Goal: Find specific page/section: Find specific page/section

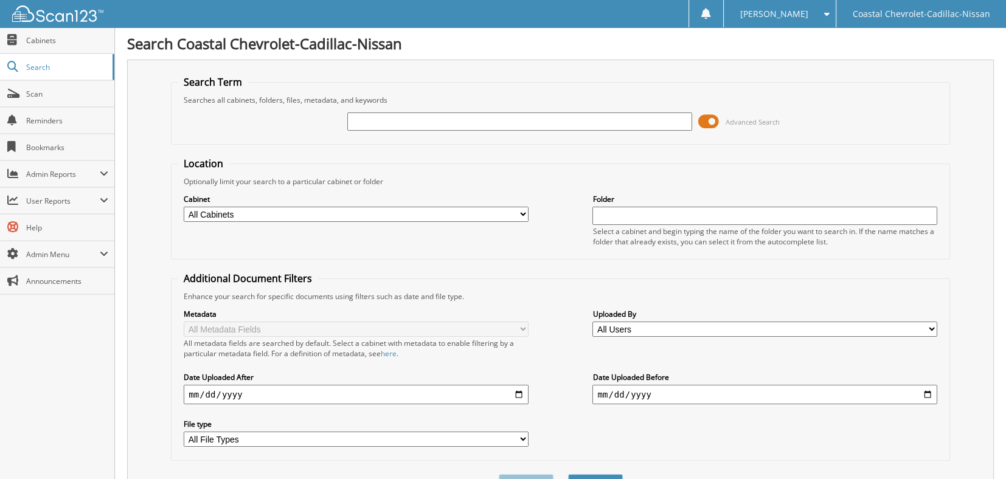
click at [600, 117] on input "text" at bounding box center [519, 121] width 344 height 18
type input "MISC S"
click at [568, 474] on button "Search" at bounding box center [595, 485] width 55 height 22
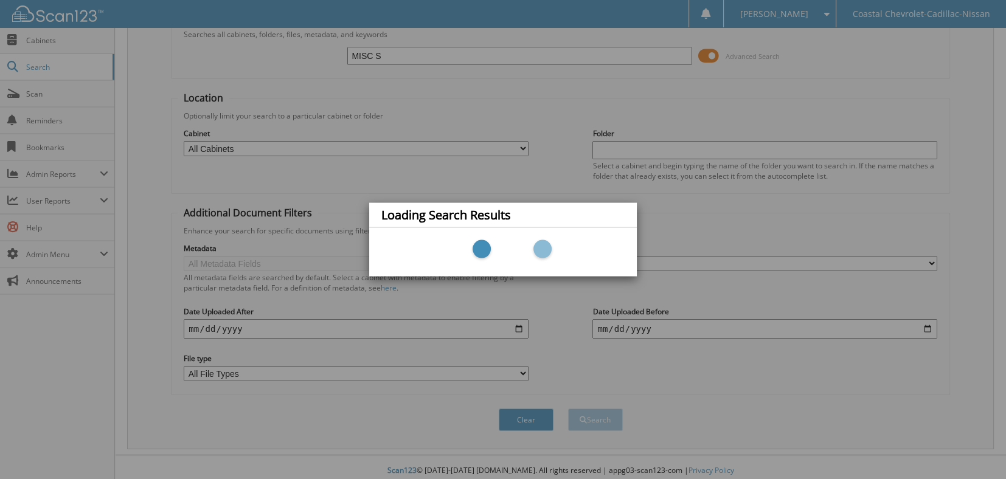
scroll to position [66, 0]
click at [604, 415] on div "Loading Search Results" at bounding box center [503, 239] width 1006 height 479
click at [543, 297] on div "Loading Search Results" at bounding box center [503, 239] width 1006 height 479
click at [427, 92] on div "Loading Search Results" at bounding box center [503, 239] width 1006 height 479
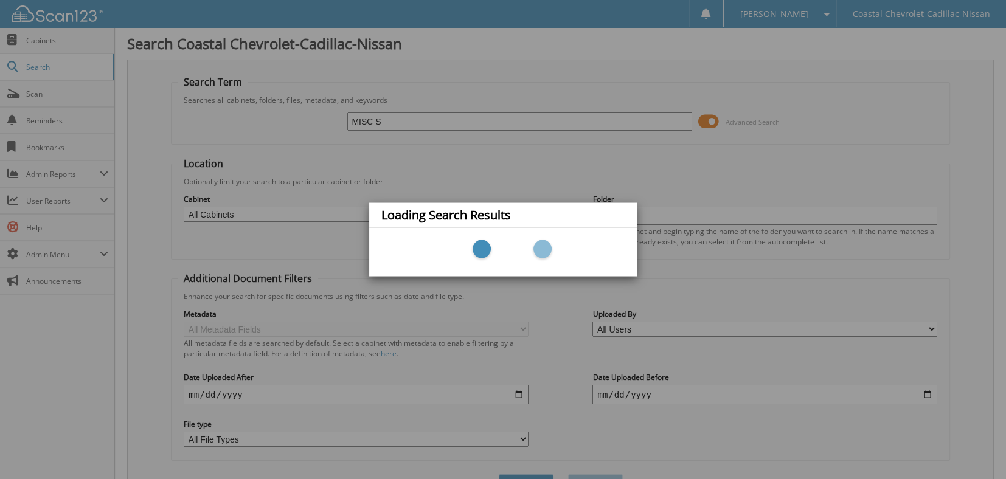
click at [740, 174] on div "Loading Search Results" at bounding box center [503, 239] width 1006 height 479
click at [85, 70] on div "Loading Search Results" at bounding box center [503, 239] width 1006 height 479
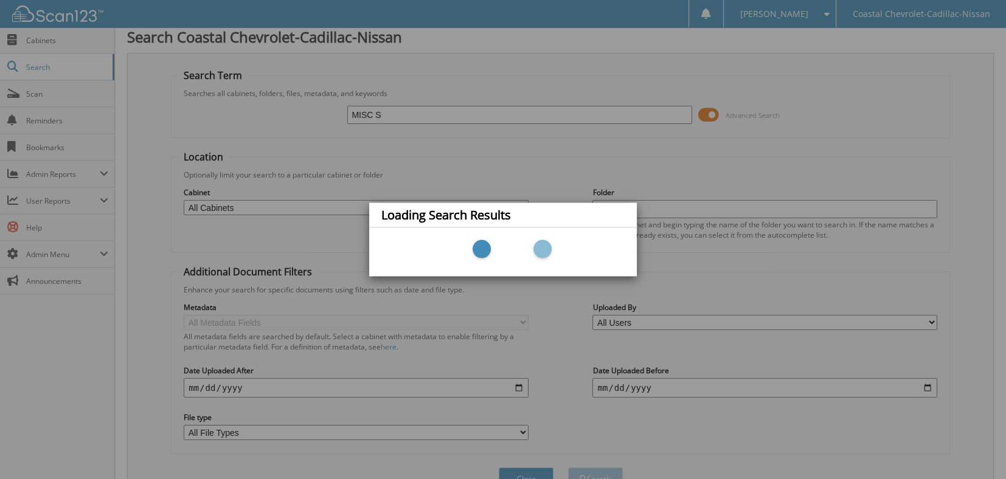
scroll to position [5, 0]
click at [723, 210] on div "Loading Search Results" at bounding box center [503, 239] width 1006 height 479
click at [658, 188] on div "Loading Search Results" at bounding box center [503, 239] width 1006 height 479
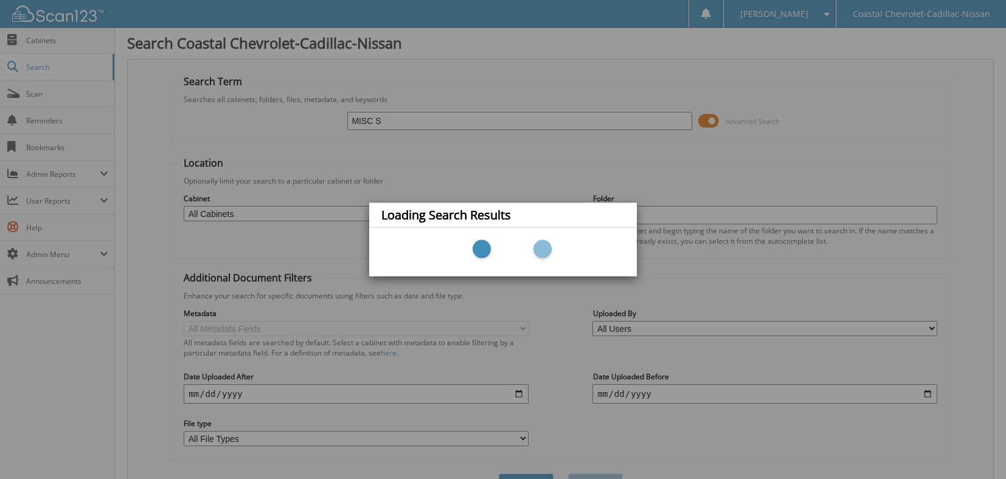
scroll to position [0, 0]
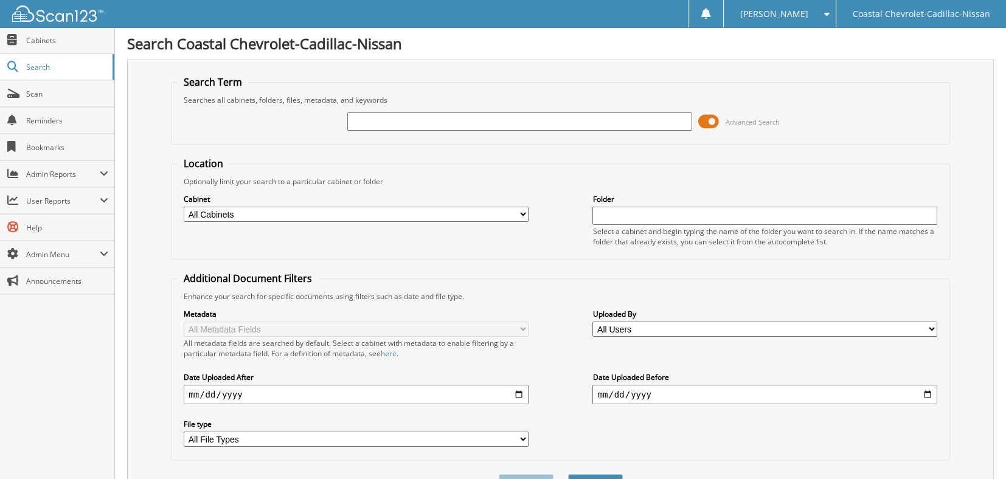
click at [601, 129] on input "text" at bounding box center [519, 121] width 344 height 18
type input "MISC C"
click at [650, 322] on select "All Users [PERSON_NAME] Amber Patch [PERSON_NAME] [PERSON_NAME] [PERSON_NAME] […" at bounding box center [764, 329] width 344 height 15
select select "37683"
click at [592, 322] on select "All Users [PERSON_NAME] Amber Patch [PERSON_NAME] [PERSON_NAME] [PERSON_NAME] […" at bounding box center [764, 329] width 344 height 15
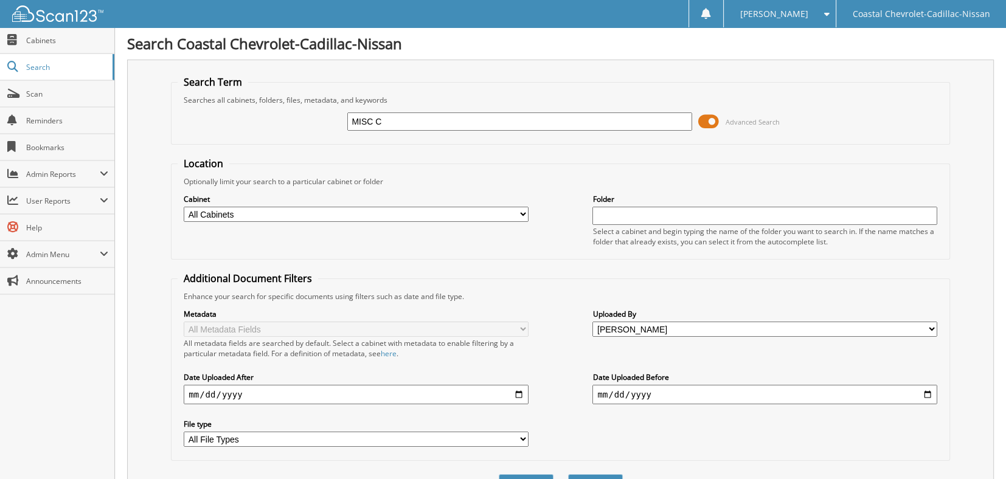
click at [459, 389] on input "date" at bounding box center [356, 394] width 344 height 19
type input "[DATE]"
click at [828, 391] on input "date" at bounding box center [764, 394] width 344 height 19
click at [601, 385] on input "date" at bounding box center [764, 394] width 344 height 19
click at [604, 387] on input "date" at bounding box center [764, 394] width 344 height 19
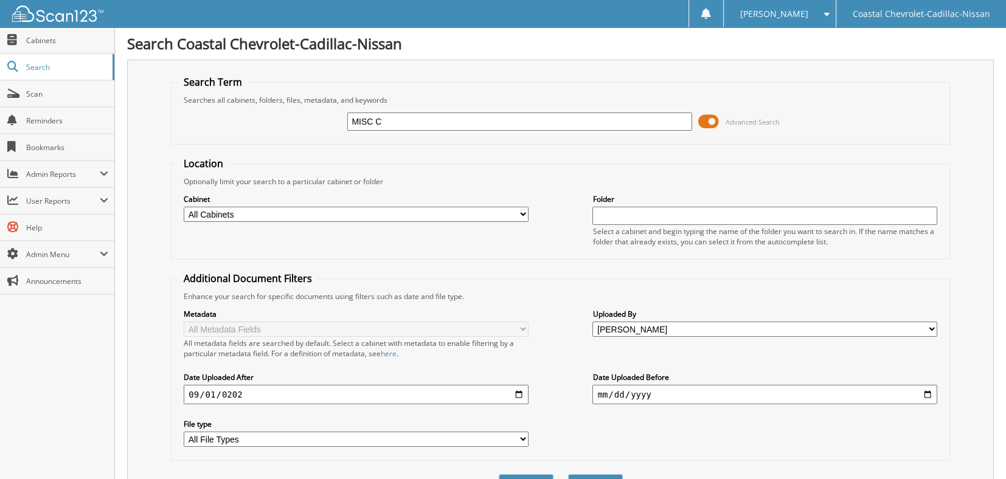
type input "12025-09-20"
type input "2025-09-20"
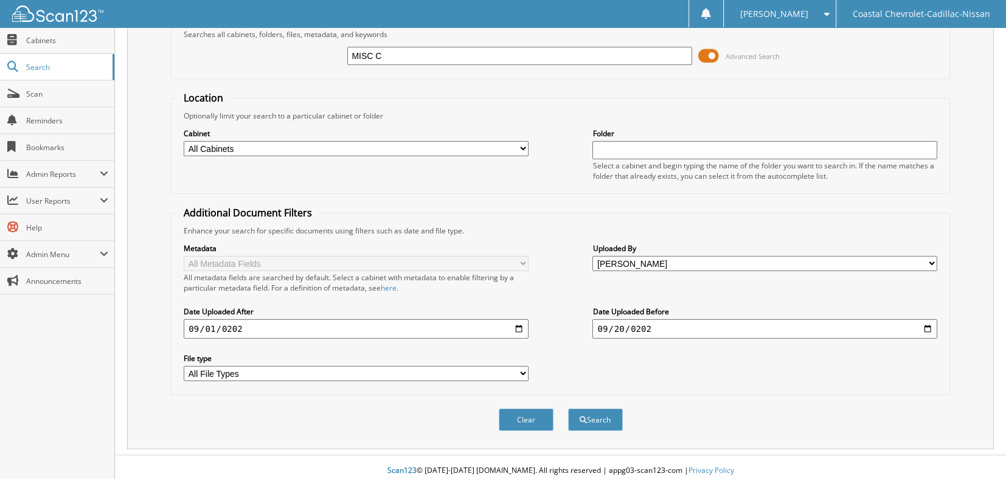
scroll to position [66, 0]
click at [592, 411] on button "Search" at bounding box center [595, 419] width 55 height 22
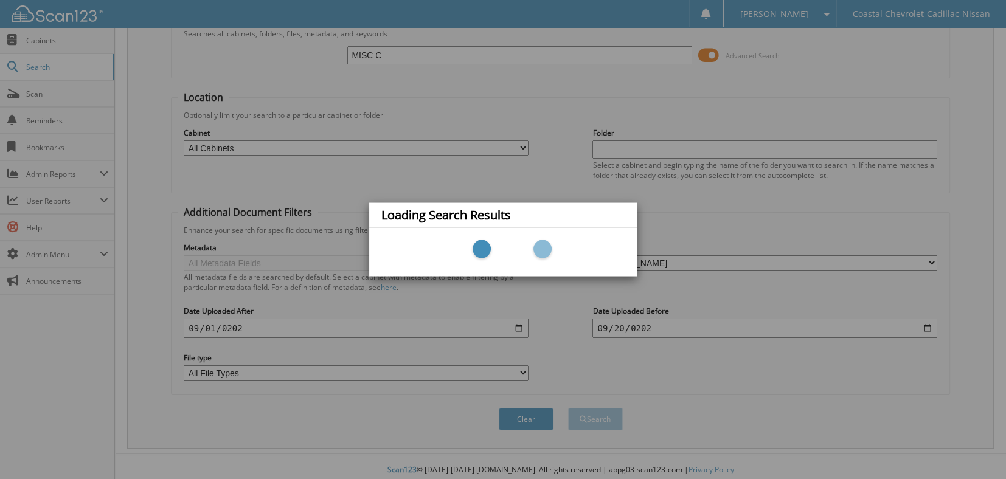
click at [913, 136] on div "Loading Search Results" at bounding box center [503, 239] width 1006 height 479
click at [896, 88] on div "Loading Search Results" at bounding box center [503, 239] width 1006 height 479
click at [890, 86] on div "Loading Search Results" at bounding box center [503, 239] width 1006 height 479
click at [714, 49] on div "Loading Search Results" at bounding box center [503, 239] width 1006 height 479
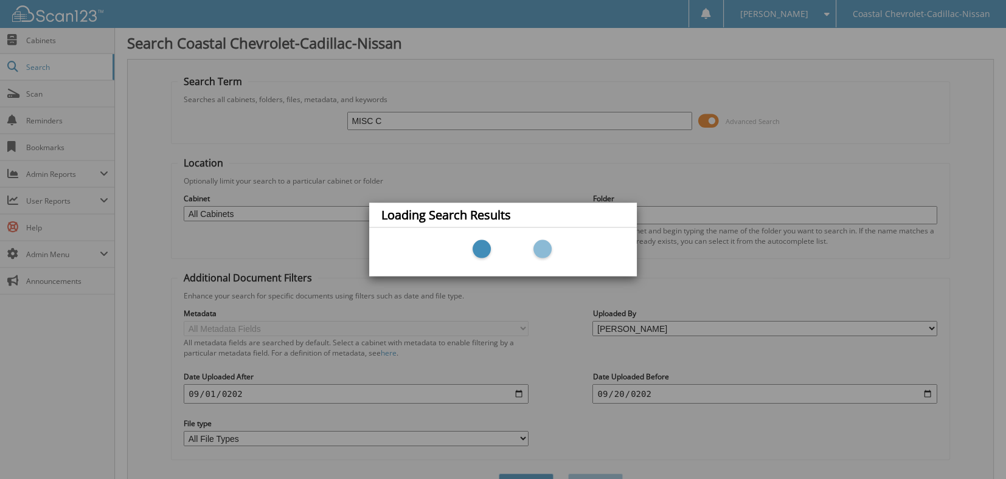
scroll to position [0, 0]
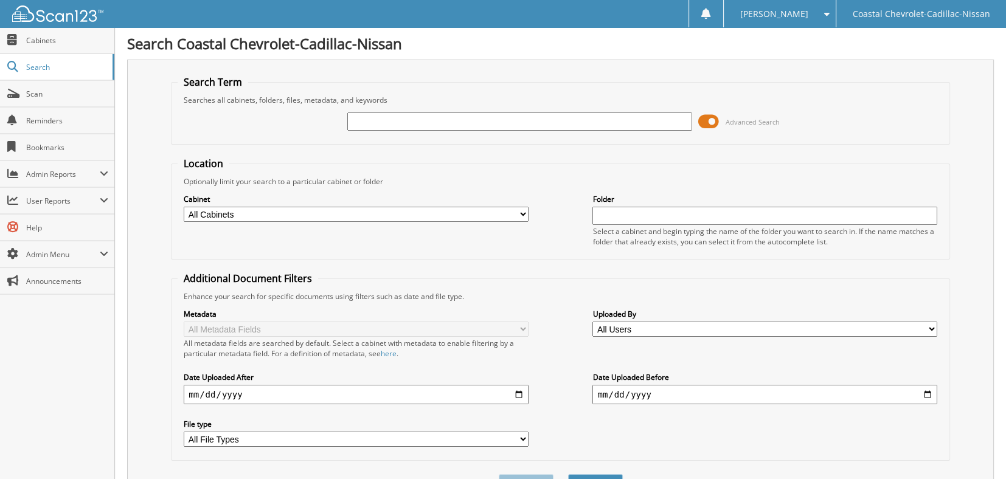
click at [705, 120] on span at bounding box center [708, 121] width 21 height 18
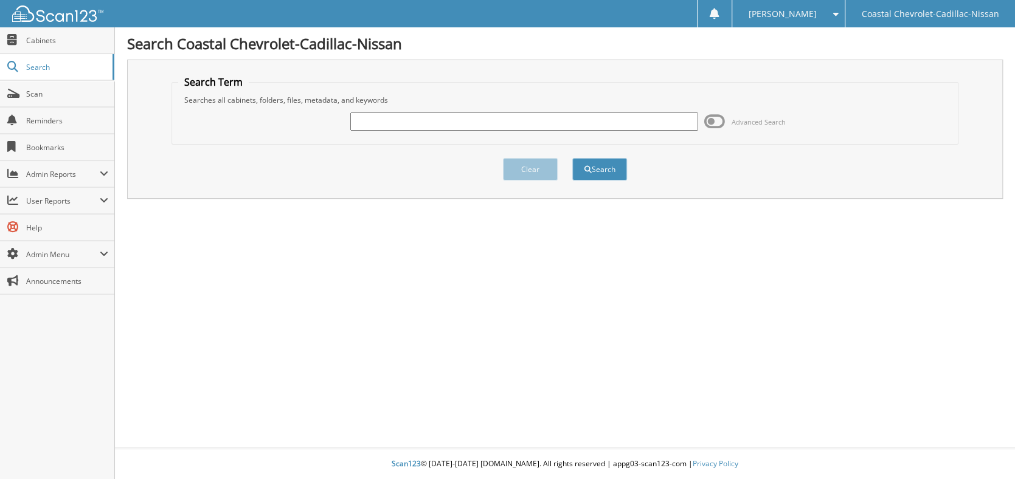
click at [593, 125] on input "text" at bounding box center [524, 121] width 348 height 18
type input "MISC S"
click at [614, 165] on button "Search" at bounding box center [599, 169] width 55 height 22
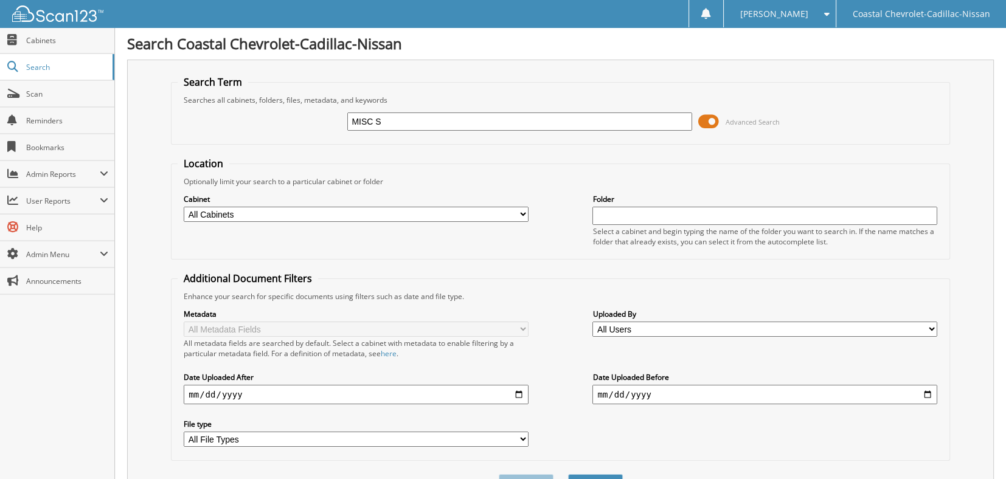
click at [568, 474] on button "Search" at bounding box center [595, 485] width 55 height 22
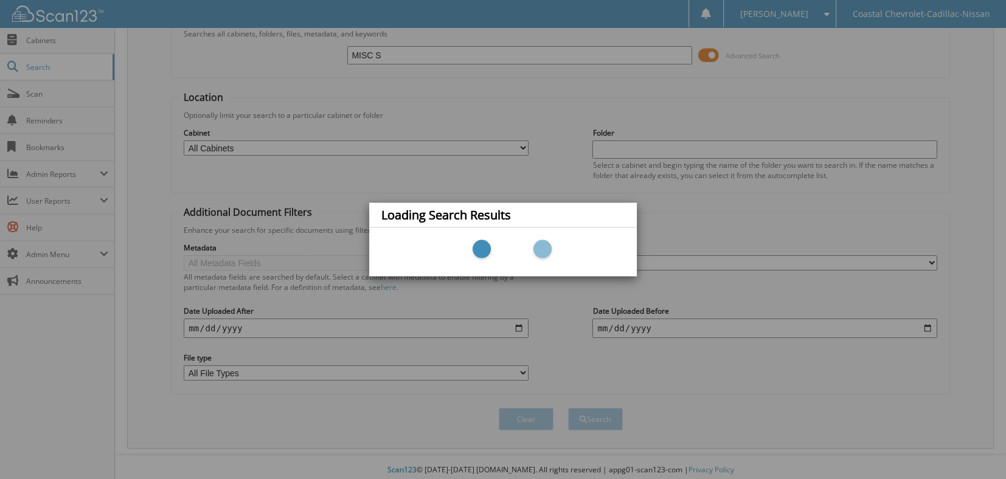
scroll to position [66, 0]
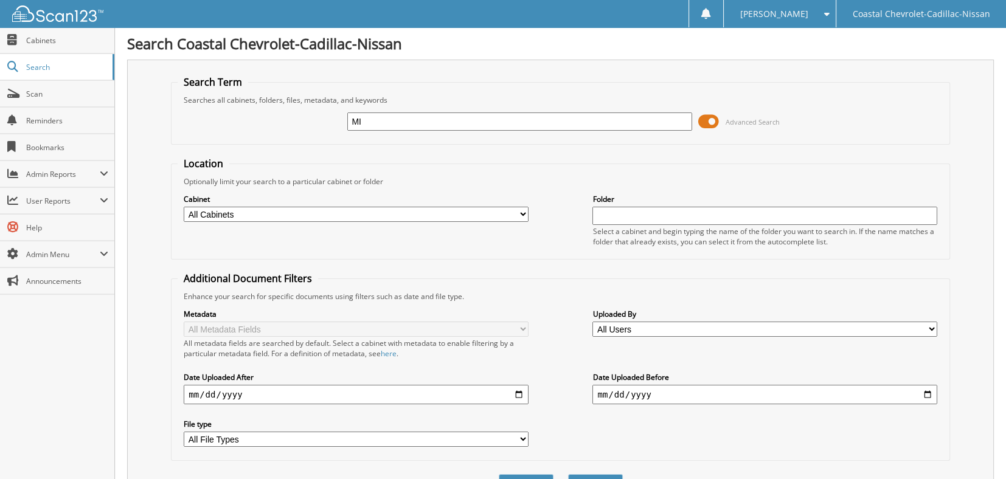
type input "M"
type input "BAND"
click at [568, 474] on button "Search" at bounding box center [595, 485] width 55 height 22
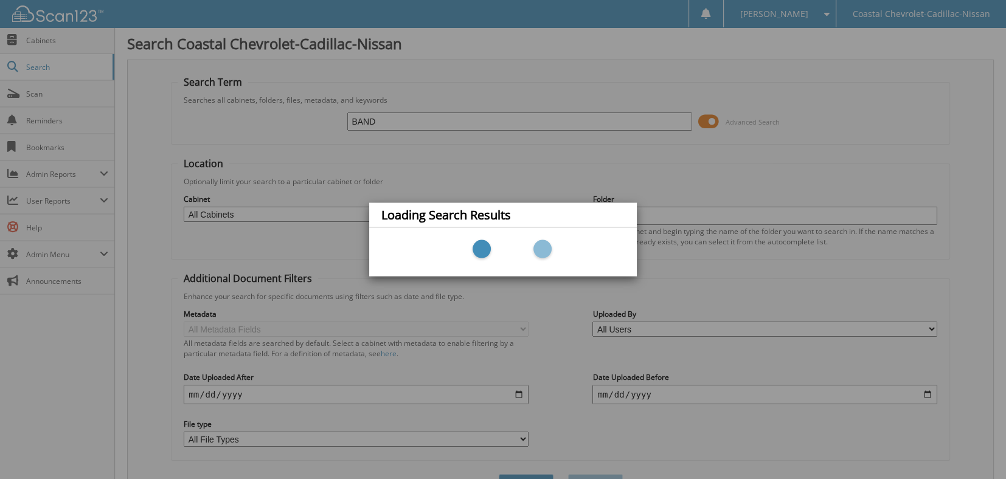
click at [854, 123] on div "Loading Search Results" at bounding box center [503, 239] width 1006 height 479
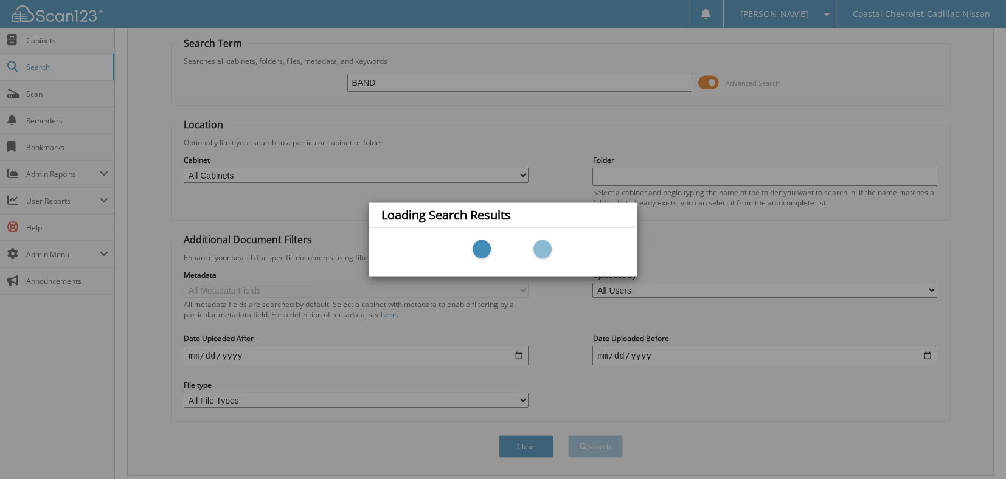
scroll to position [61, 0]
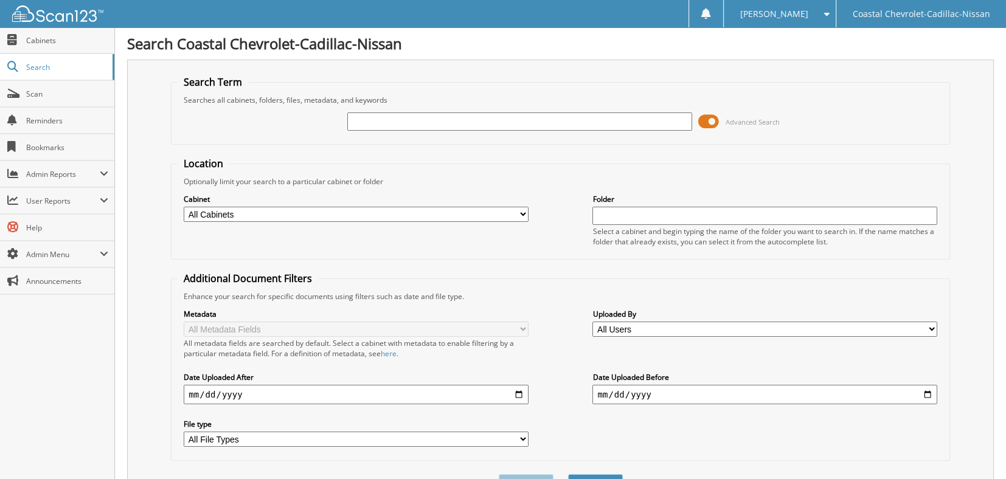
click at [544, 123] on input "text" at bounding box center [519, 121] width 344 height 18
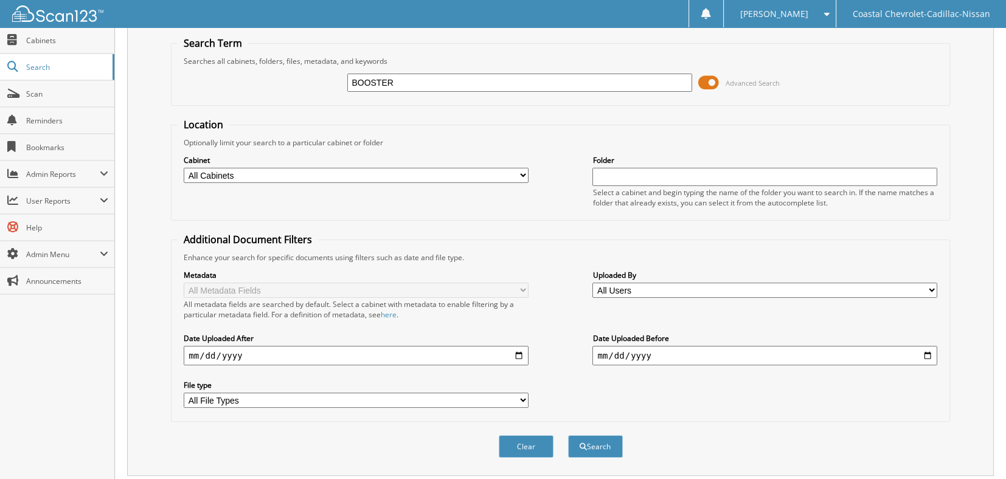
scroll to position [61, 0]
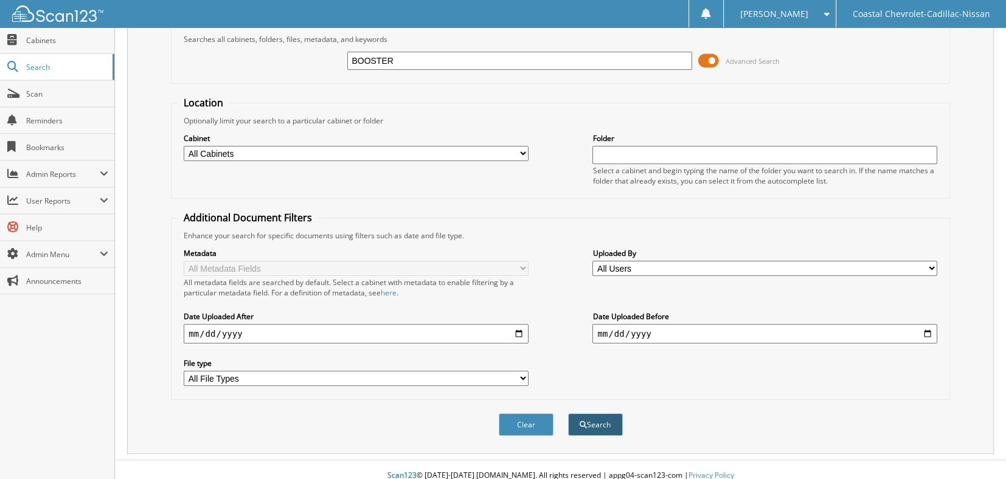
type input "BOOSTER"
click at [603, 421] on button "Search" at bounding box center [595, 424] width 55 height 22
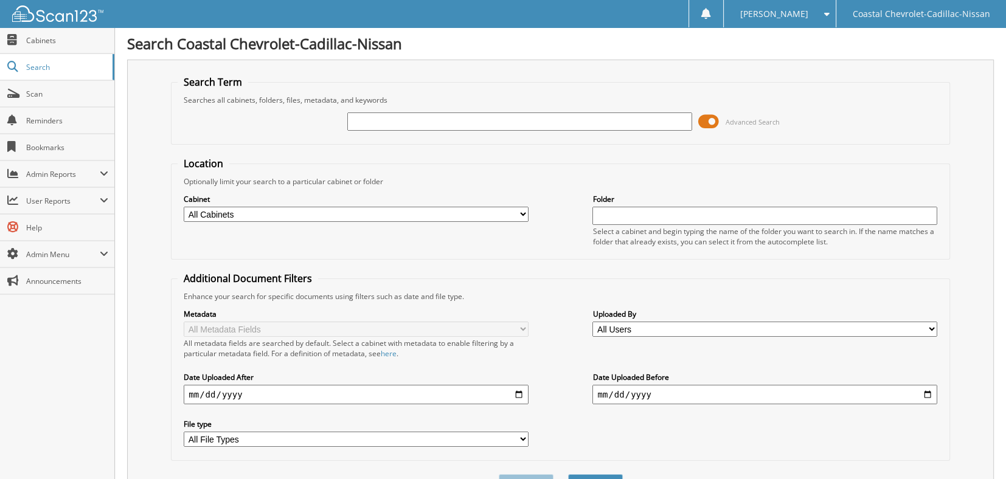
click at [527, 118] on input "text" at bounding box center [519, 121] width 344 height 18
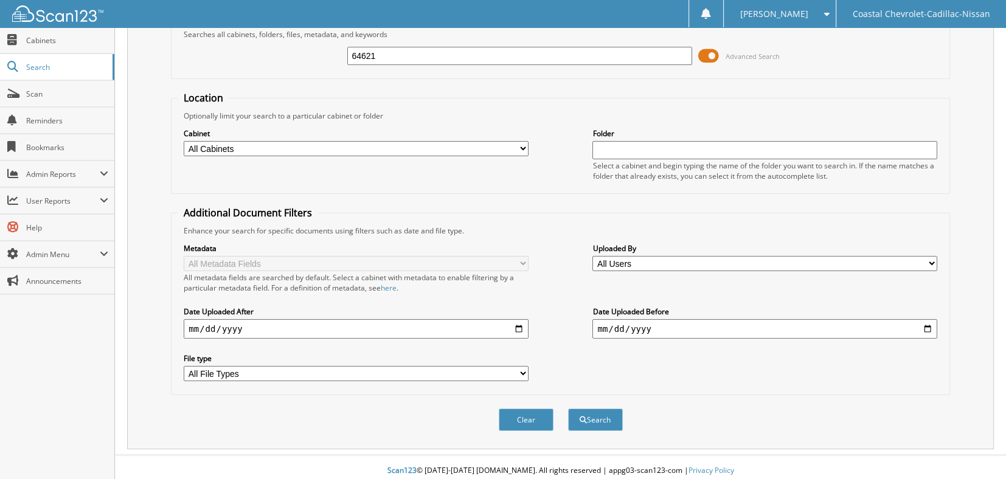
scroll to position [66, 0]
type input "64621"
click at [711, 56] on span at bounding box center [708, 55] width 21 height 18
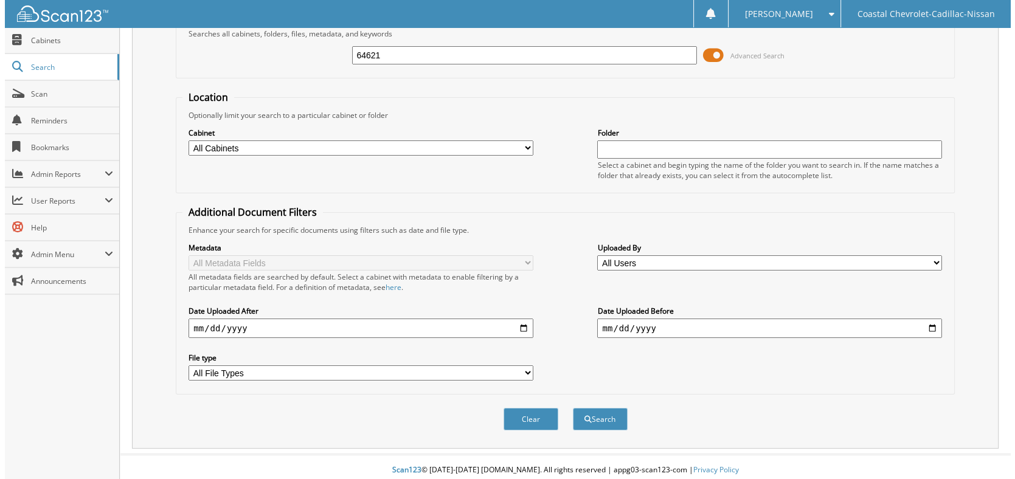
scroll to position [0, 0]
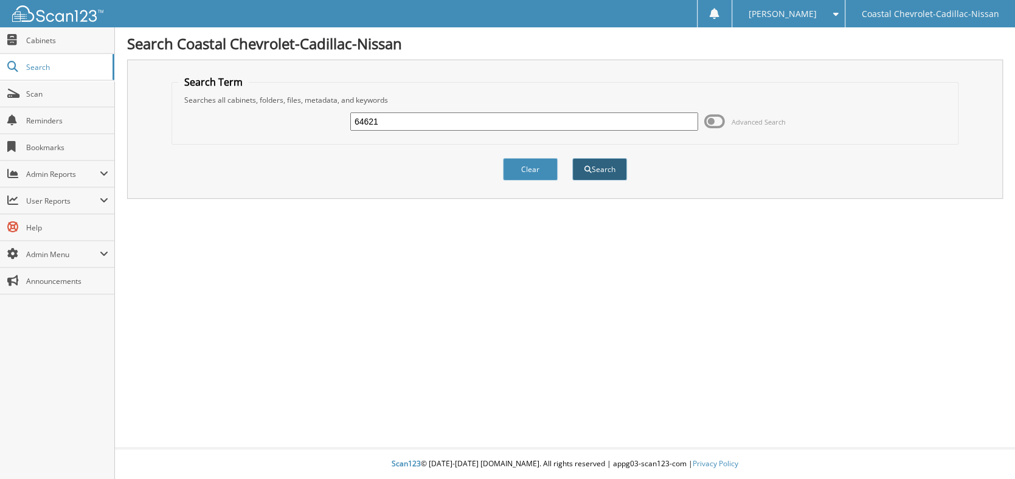
click at [615, 168] on button "Search" at bounding box center [599, 169] width 55 height 22
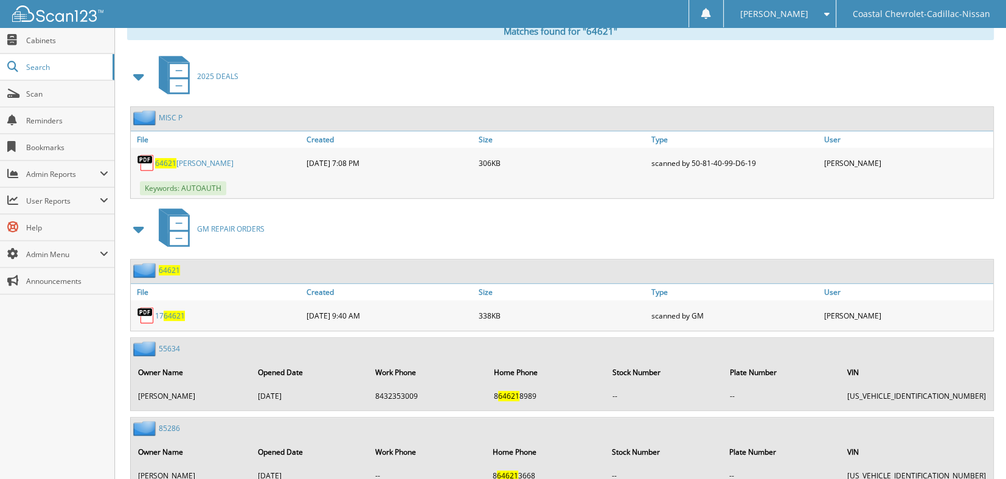
scroll to position [489, 0]
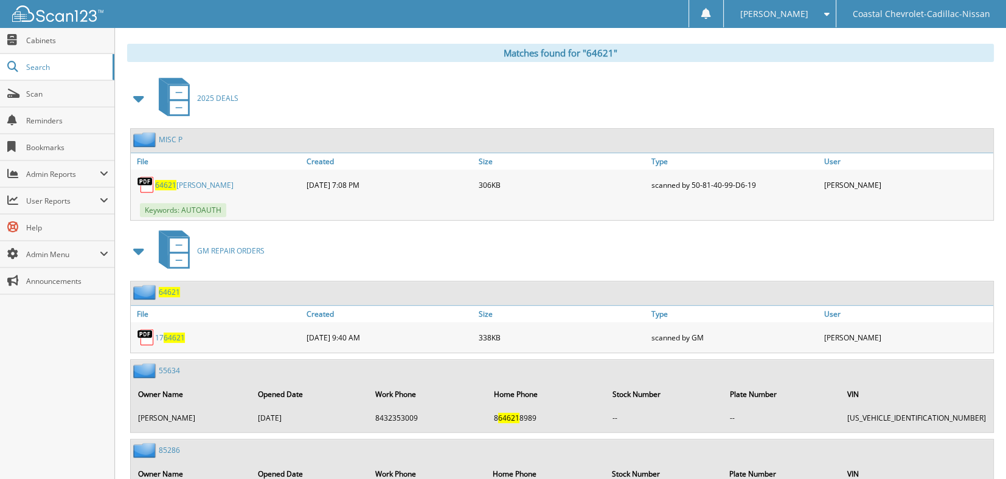
click at [205, 180] on link "64621 [PERSON_NAME]" at bounding box center [194, 185] width 78 height 10
click at [55, 38] on span "Cabinets" at bounding box center [67, 40] width 82 height 10
